Goal: Task Accomplishment & Management: Use online tool/utility

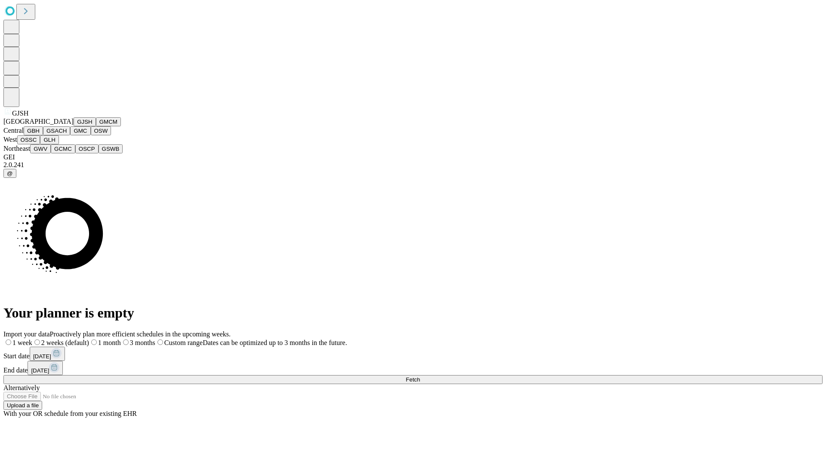
click at [74, 126] on button "GJSH" at bounding box center [85, 121] width 22 height 9
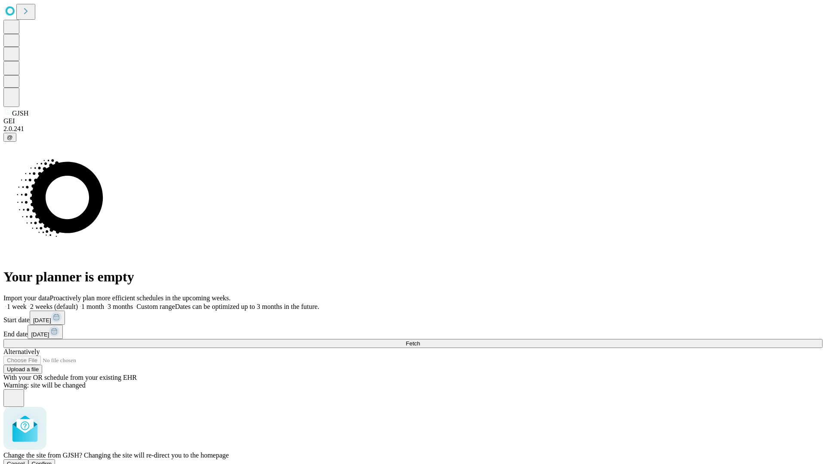
click at [52, 461] on span "Confirm" at bounding box center [42, 464] width 20 height 6
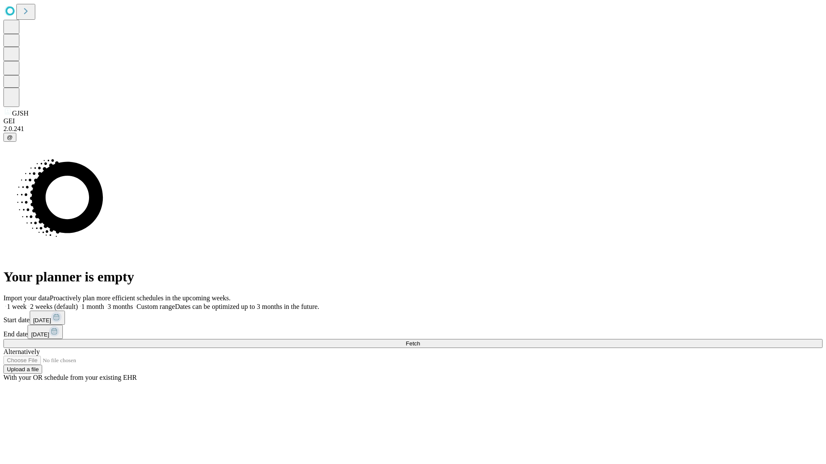
click at [78, 303] on label "2 weeks (default)" at bounding box center [52, 306] width 51 height 7
click at [420, 341] on span "Fetch" at bounding box center [412, 344] width 14 height 6
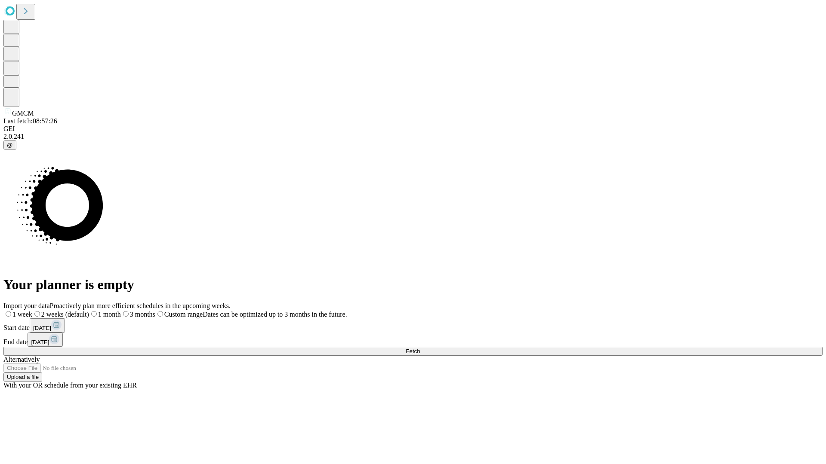
click at [89, 311] on label "2 weeks (default)" at bounding box center [60, 314] width 57 height 7
click at [420, 348] on span "Fetch" at bounding box center [412, 351] width 14 height 6
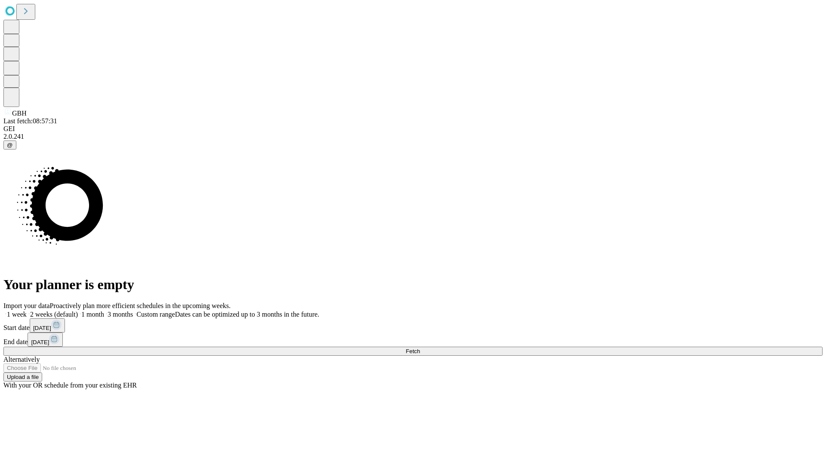
click at [78, 311] on label "2 weeks (default)" at bounding box center [52, 314] width 51 height 7
click at [420, 348] on span "Fetch" at bounding box center [412, 351] width 14 height 6
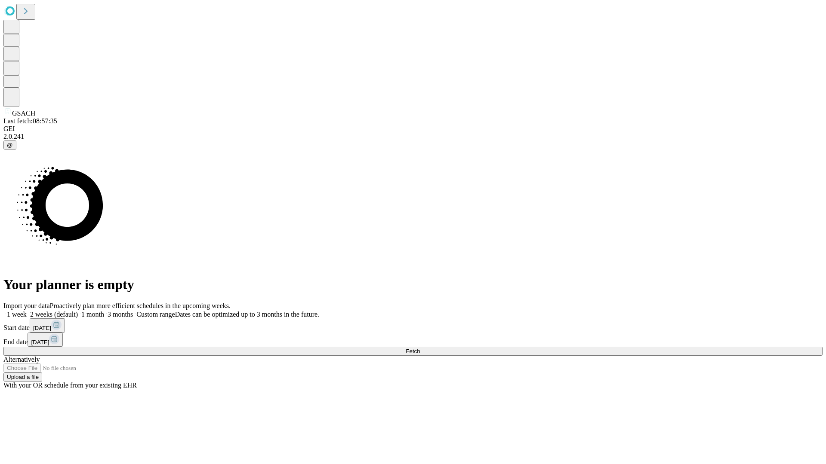
click at [78, 311] on label "2 weeks (default)" at bounding box center [52, 314] width 51 height 7
click at [420, 348] on span "Fetch" at bounding box center [412, 351] width 14 height 6
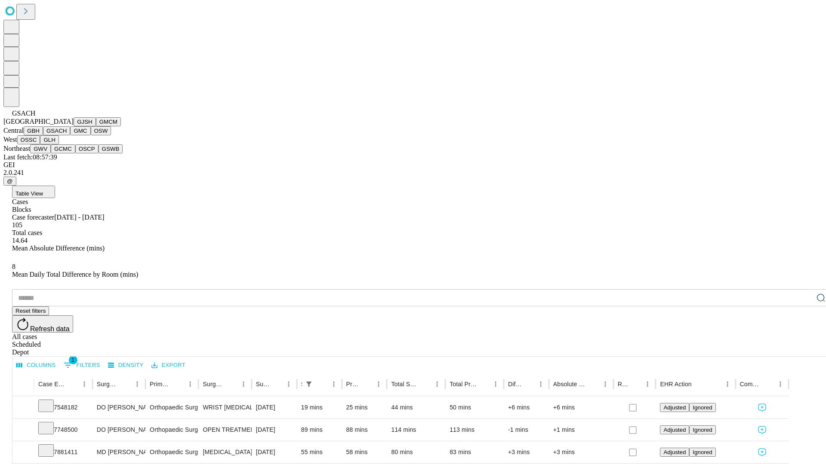
click at [70, 135] on button "GMC" at bounding box center [80, 130] width 20 height 9
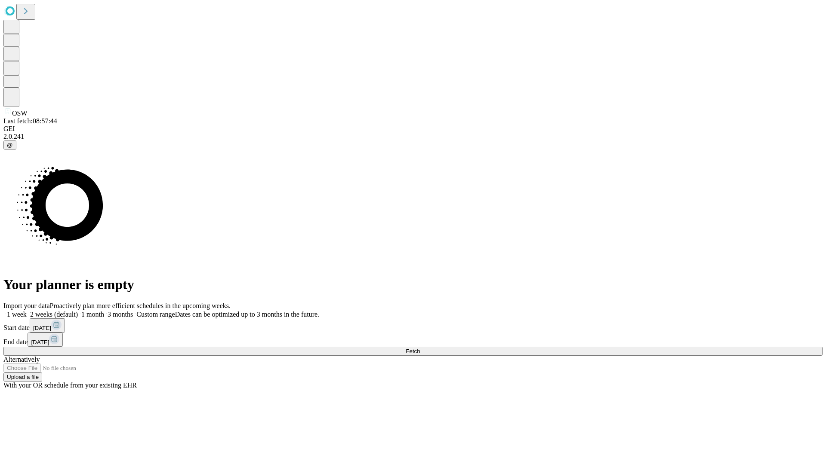
click at [78, 311] on label "2 weeks (default)" at bounding box center [52, 314] width 51 height 7
click at [420, 348] on span "Fetch" at bounding box center [412, 351] width 14 height 6
click at [78, 311] on label "2 weeks (default)" at bounding box center [52, 314] width 51 height 7
click at [420, 348] on span "Fetch" at bounding box center [412, 351] width 14 height 6
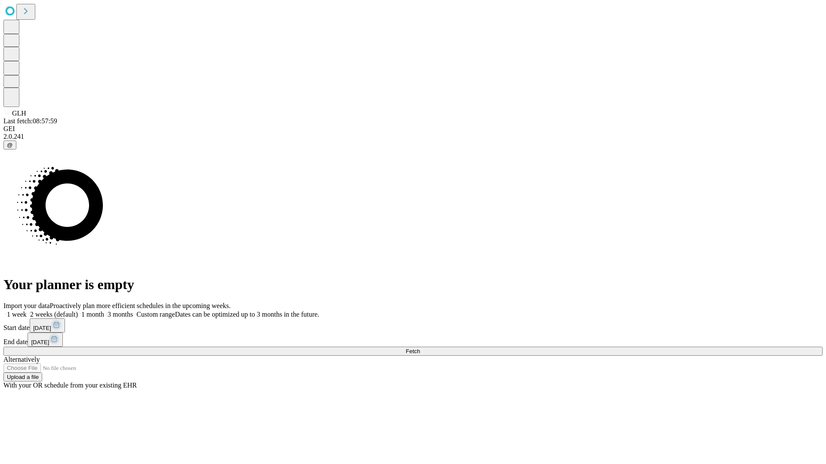
click at [420, 348] on span "Fetch" at bounding box center [412, 351] width 14 height 6
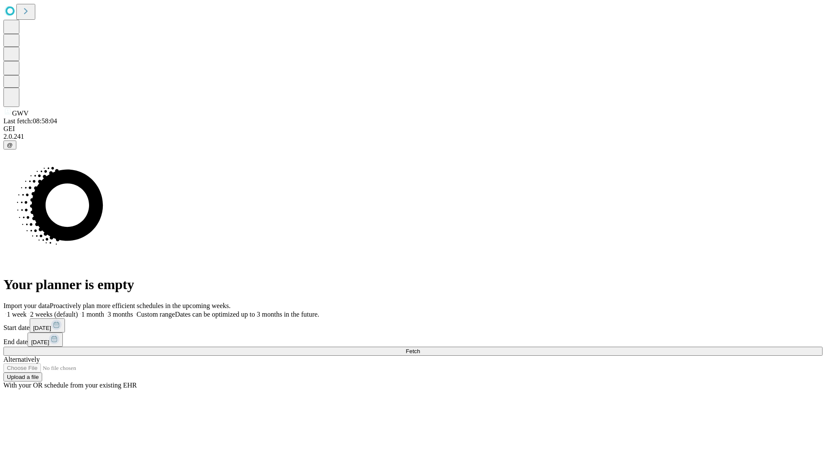
click at [78, 311] on label "2 weeks (default)" at bounding box center [52, 314] width 51 height 7
click at [420, 348] on span "Fetch" at bounding box center [412, 351] width 14 height 6
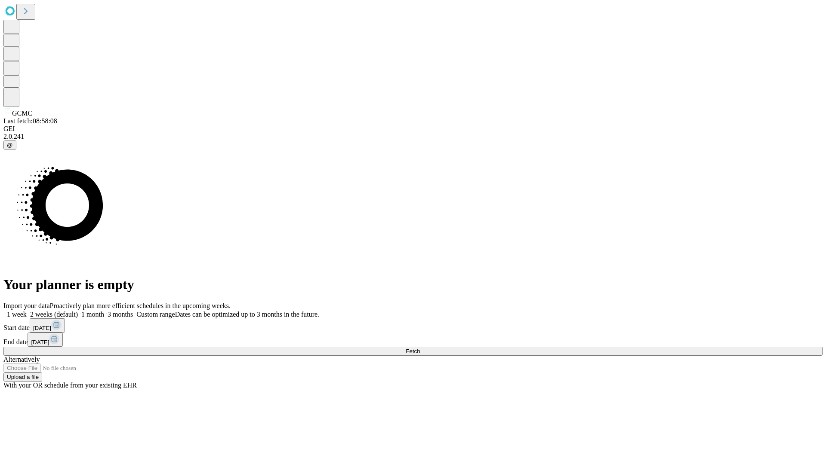
click at [78, 311] on label "2 weeks (default)" at bounding box center [52, 314] width 51 height 7
click at [420, 348] on span "Fetch" at bounding box center [412, 351] width 14 height 6
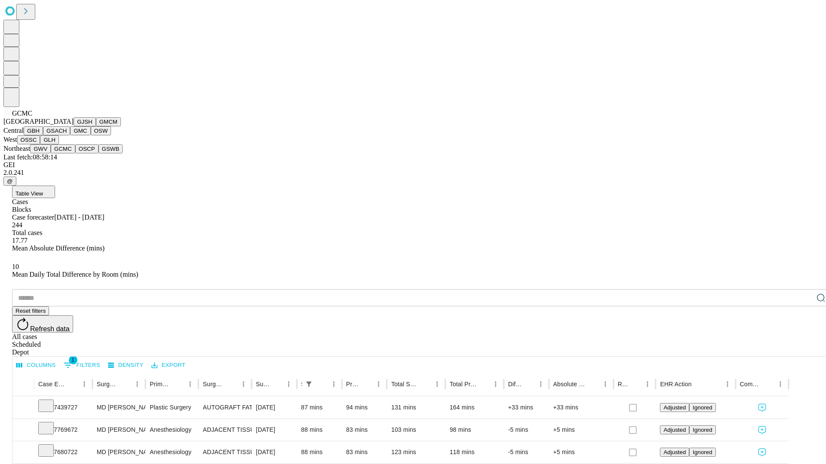
click at [75, 154] on button "OSCP" at bounding box center [86, 148] width 23 height 9
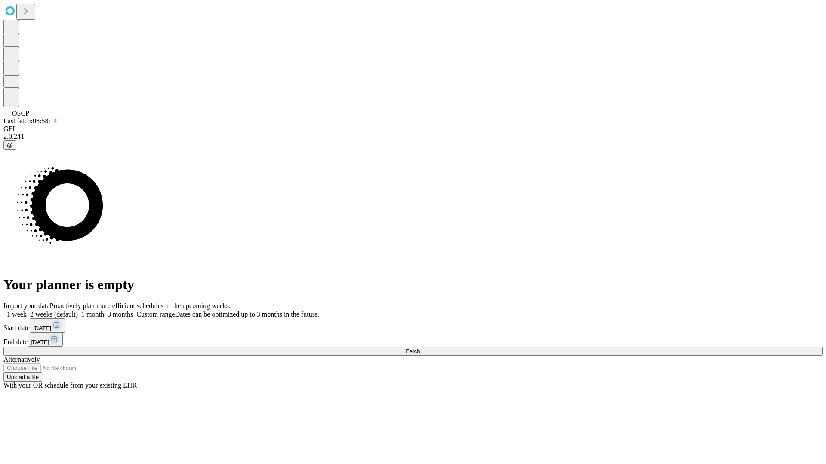
click at [78, 311] on label "2 weeks (default)" at bounding box center [52, 314] width 51 height 7
click at [420, 348] on span "Fetch" at bounding box center [412, 351] width 14 height 6
